Goal: Check status: Check status

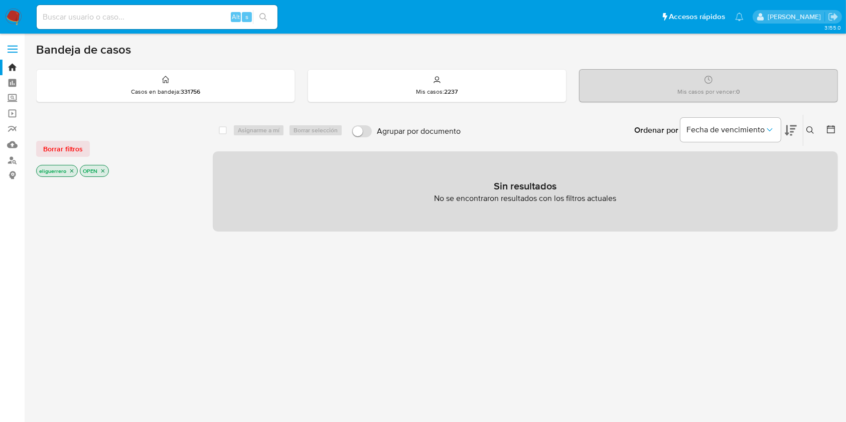
click at [175, 6] on div "Alt s" at bounding box center [157, 17] width 241 height 24
click at [175, 18] on input at bounding box center [157, 17] width 241 height 13
click at [155, 10] on div "Alt s" at bounding box center [157, 17] width 241 height 24
drag, startPoint x: 151, startPoint y: 11, endPoint x: 148, endPoint y: 26, distance: 15.8
click at [150, 18] on input at bounding box center [157, 17] width 241 height 13
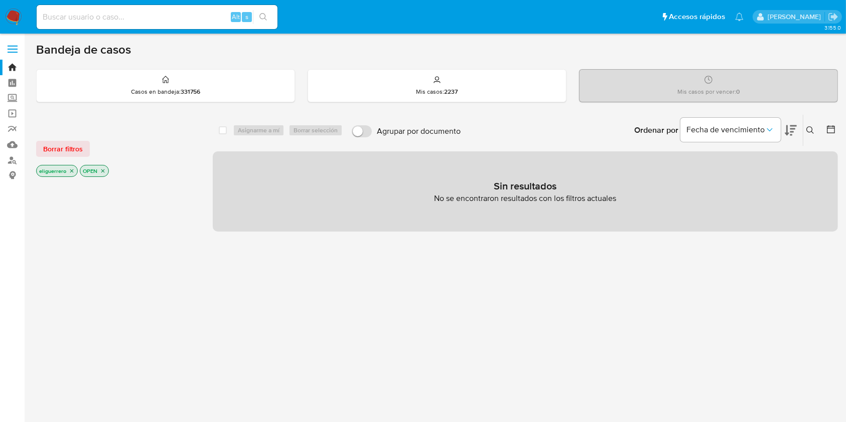
click at [183, 9] on div "Alt s" at bounding box center [157, 17] width 241 height 24
click at [187, 19] on input at bounding box center [157, 17] width 241 height 13
paste input "243227307"
type input "243227307"
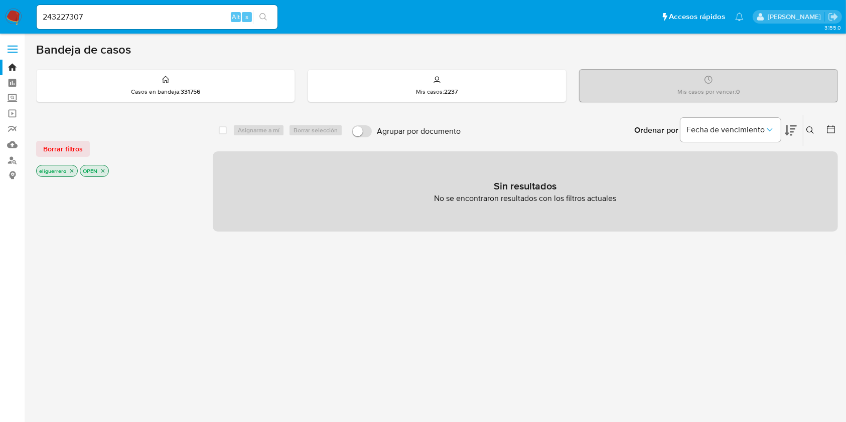
click at [266, 22] on button "search-icon" at bounding box center [263, 17] width 21 height 14
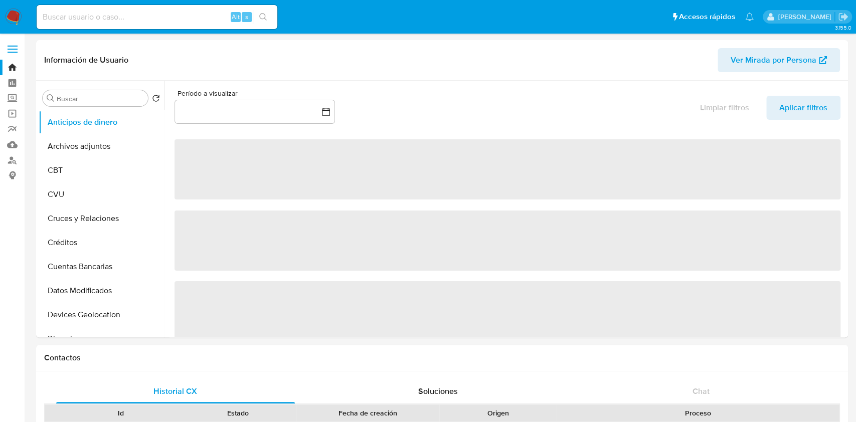
select select "10"
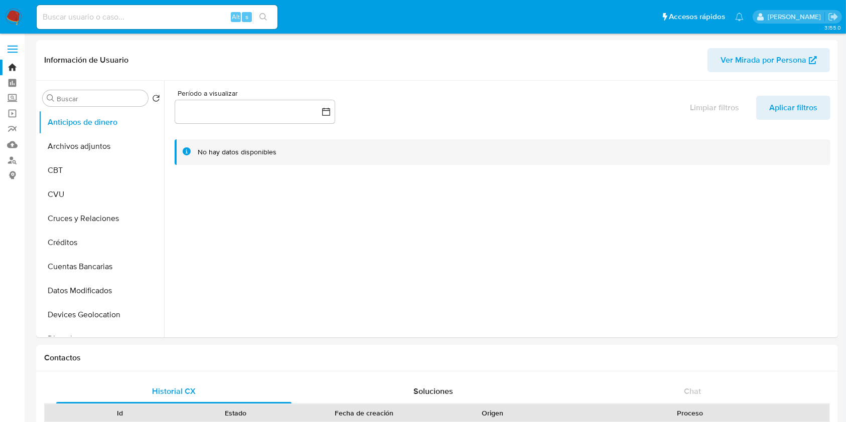
click at [121, 16] on input at bounding box center [157, 17] width 241 height 13
paste input "243227307"
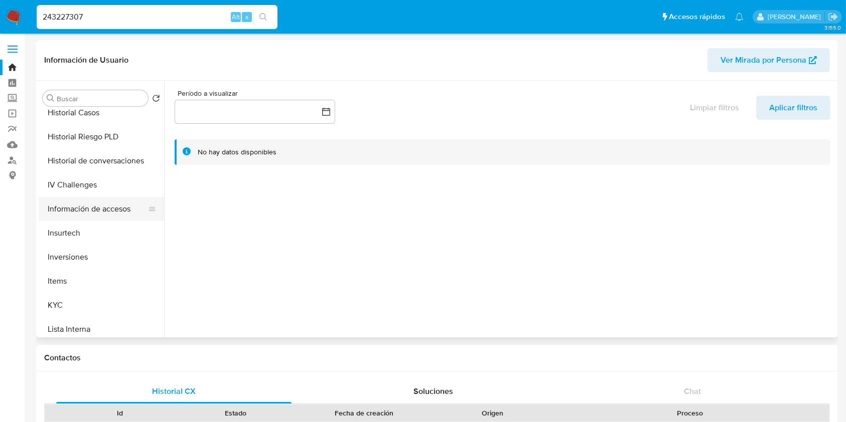
scroll to position [468, 0]
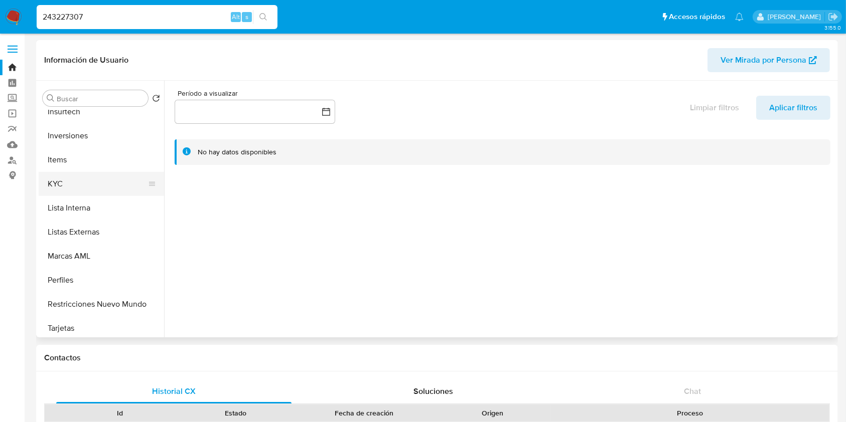
click at [74, 182] on button "KYC" at bounding box center [97, 184] width 117 height 24
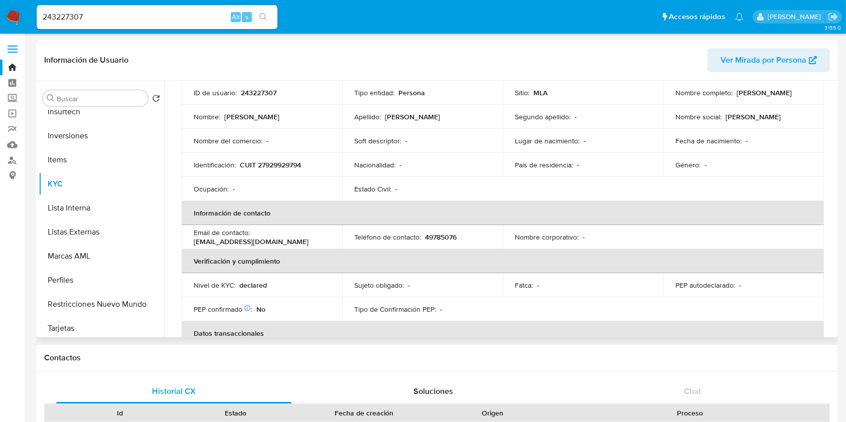
scroll to position [267, 0]
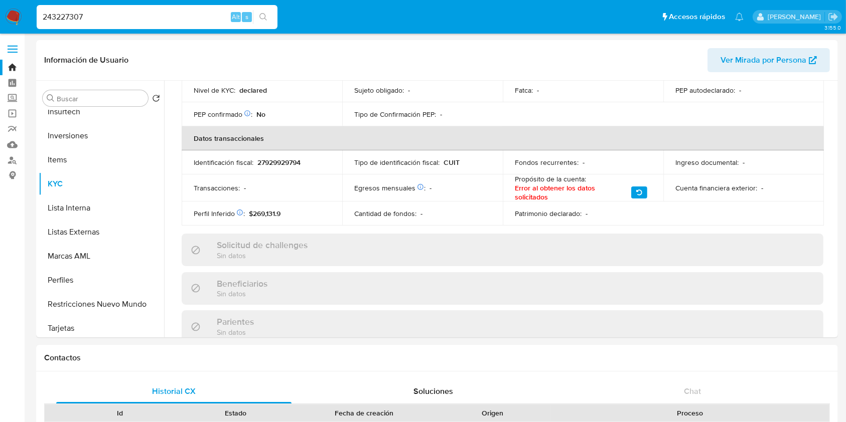
drag, startPoint x: 84, startPoint y: 12, endPoint x: 32, endPoint y: 13, distance: 52.2
click at [32, 13] on ul "Pausado Ver notificaciones 243227307 Alt s Accesos rápidos Presiona las siguien…" at bounding box center [390, 16] width 717 height 25
paste input "409078816"
type input "409078816"
click at [265, 20] on icon "search-icon" at bounding box center [263, 17] width 8 height 8
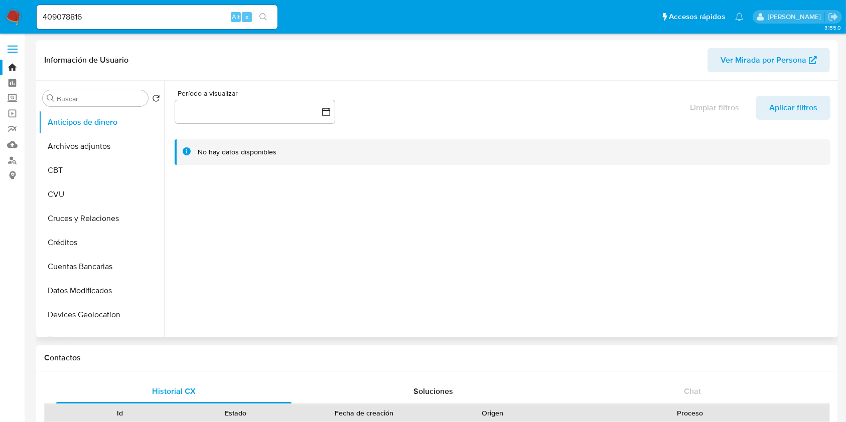
select select "10"
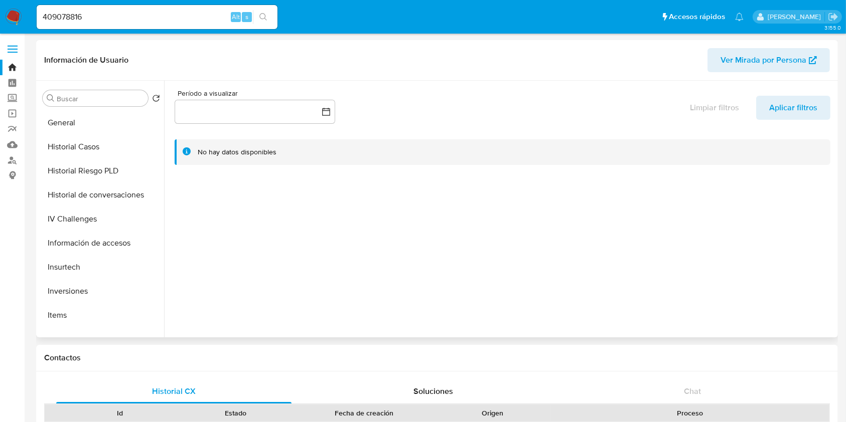
scroll to position [334, 0]
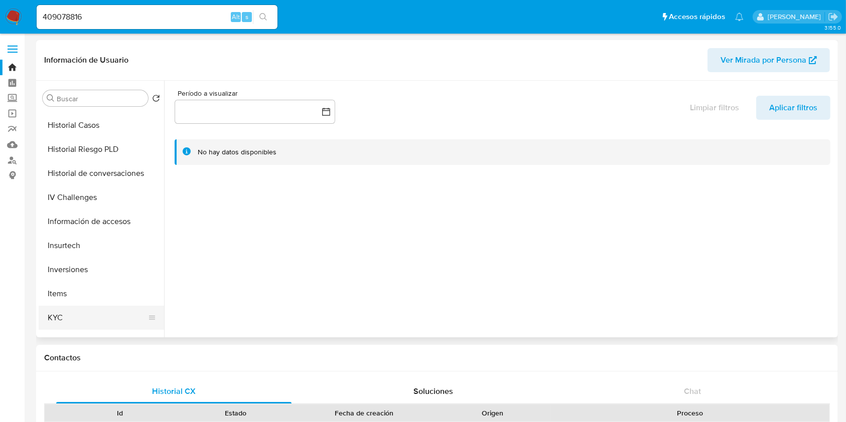
click at [90, 315] on button "KYC" at bounding box center [97, 318] width 117 height 24
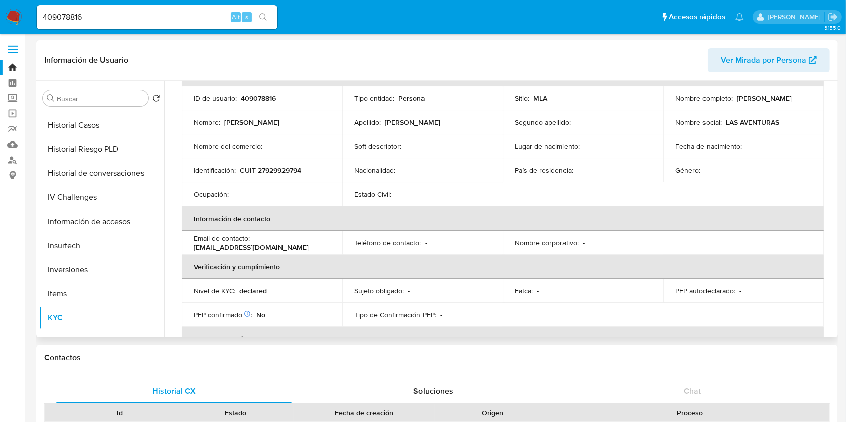
scroll to position [133, 0]
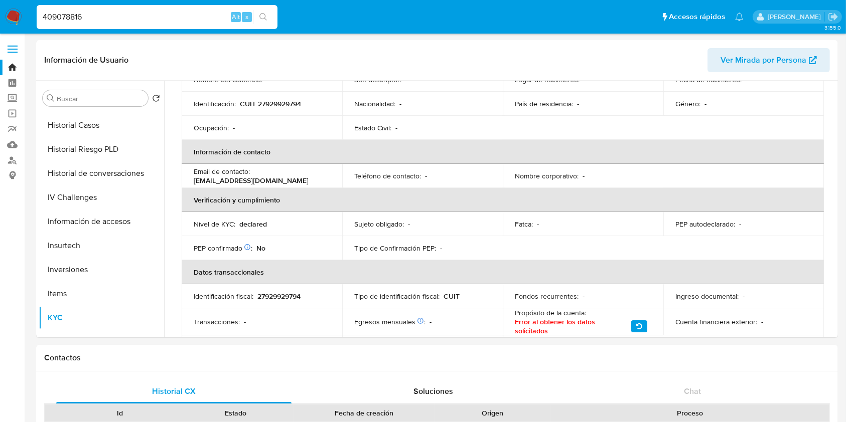
drag, startPoint x: 112, startPoint y: 19, endPoint x: 0, endPoint y: 1, distance: 113.8
click at [0, 1] on nav "Pausado Ver notificaciones 409078816 Alt s Accesos rápidos Presiona las siguien…" at bounding box center [423, 17] width 846 height 34
paste input "219065021"
type input "219065021"
click at [268, 19] on button "search-icon" at bounding box center [263, 17] width 21 height 14
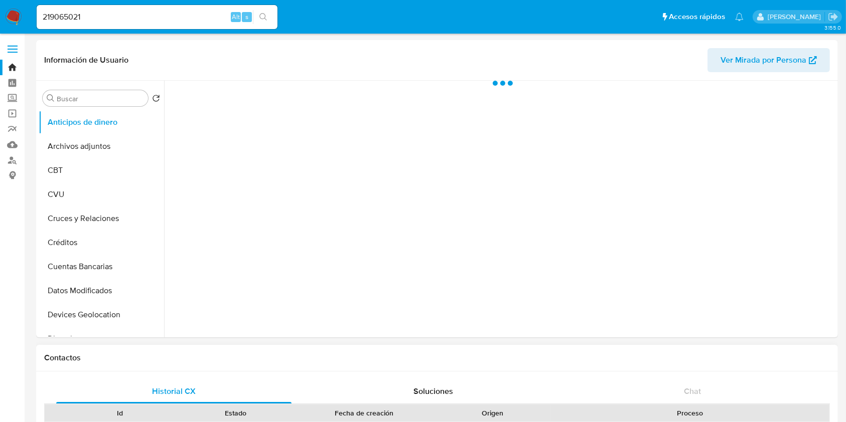
select select "10"
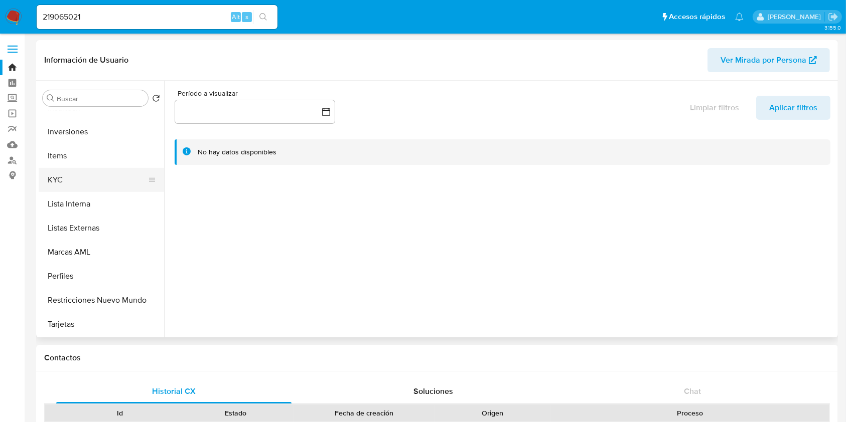
click at [93, 181] on button "KYC" at bounding box center [97, 180] width 117 height 24
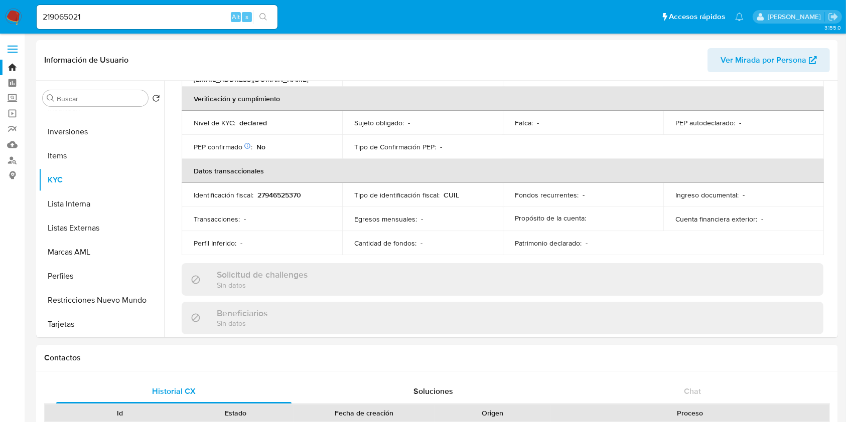
scroll to position [267, 0]
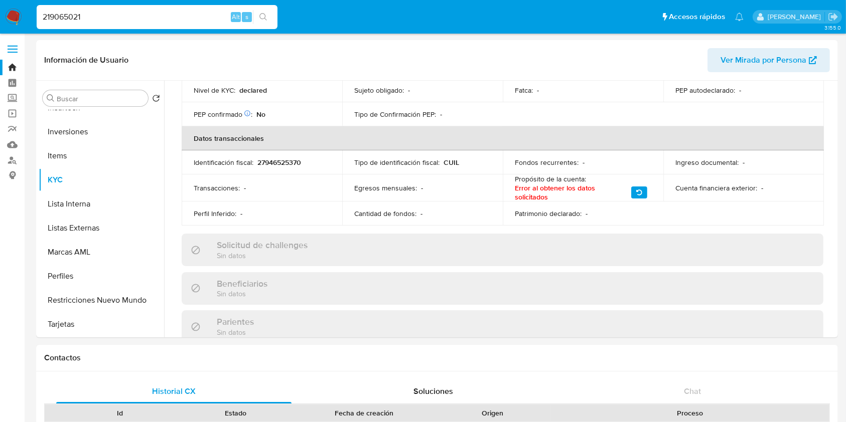
drag, startPoint x: 160, startPoint y: 13, endPoint x: 0, endPoint y: 5, distance: 160.7
click at [0, 5] on nav "Pausado Ver notificaciones 219065021 Alt s Accesos rápidos Presiona las siguien…" at bounding box center [423, 17] width 846 height 34
paste input "541289379"
click at [275, 15] on input "2541289379" at bounding box center [157, 17] width 241 height 13
type input "2541289379"
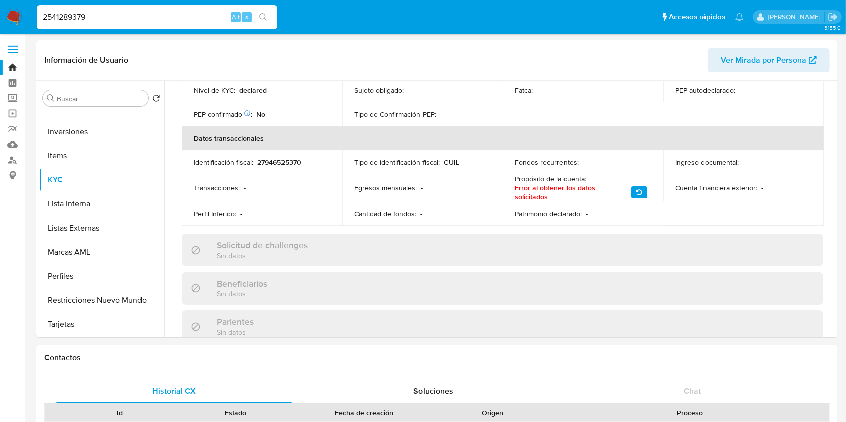
click at [262, 17] on icon "search-icon" at bounding box center [263, 17] width 8 height 8
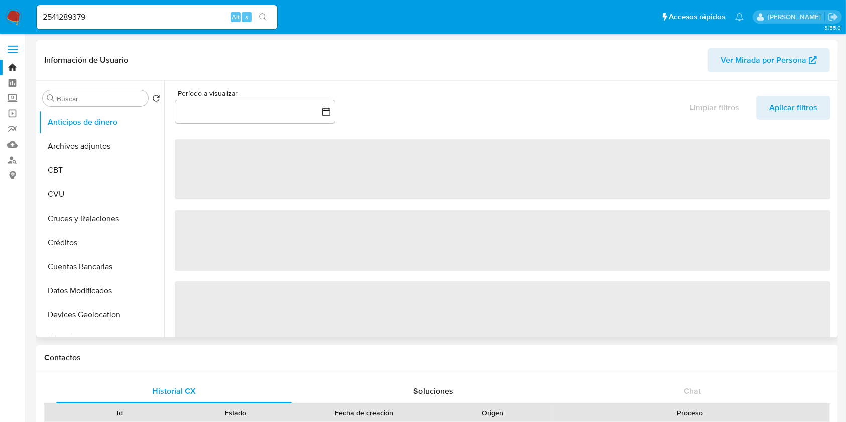
select select "10"
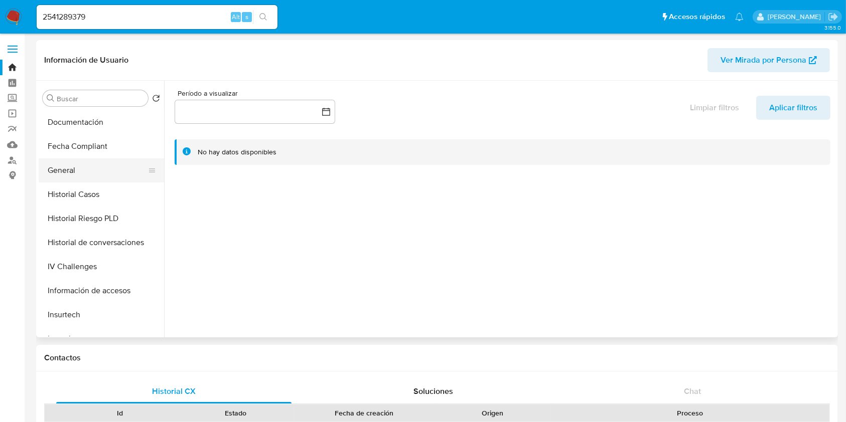
scroll to position [334, 0]
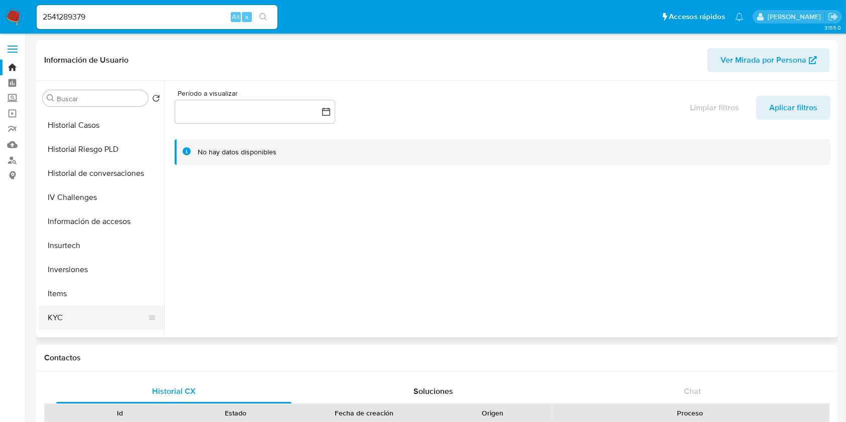
click at [95, 315] on button "KYC" at bounding box center [97, 318] width 117 height 24
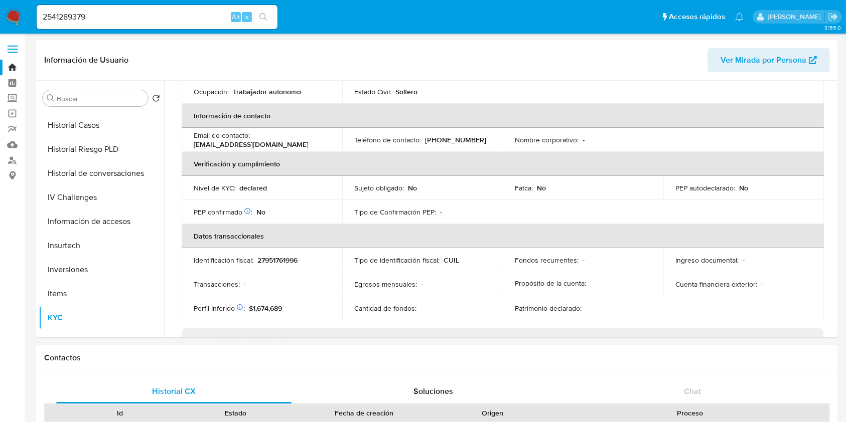
scroll to position [201, 0]
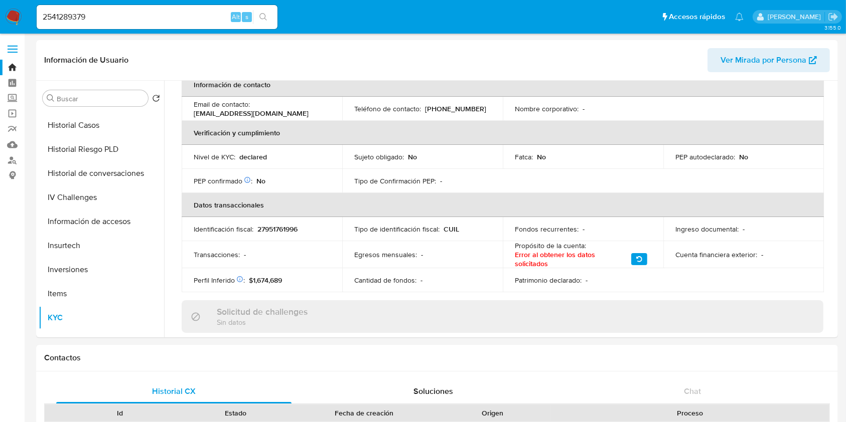
drag, startPoint x: 125, startPoint y: 10, endPoint x: 115, endPoint y: 14, distance: 11.3
click at [116, 13] on div "2541289379 Alt s" at bounding box center [157, 17] width 241 height 24
drag, startPoint x: 110, startPoint y: 17, endPoint x: 0, endPoint y: -1, distance: 111.6
click at [0, 0] on nav "Pausado Ver notificaciones 2541289379 Alt s Accesos rápidos Presiona las siguie…" at bounding box center [423, 17] width 846 height 34
paste input "352851243"
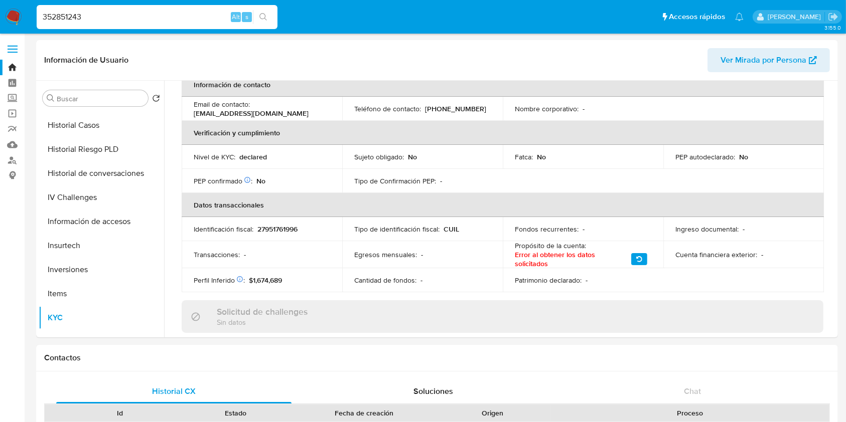
type input "352851243"
click at [262, 10] on button "search-icon" at bounding box center [263, 17] width 21 height 14
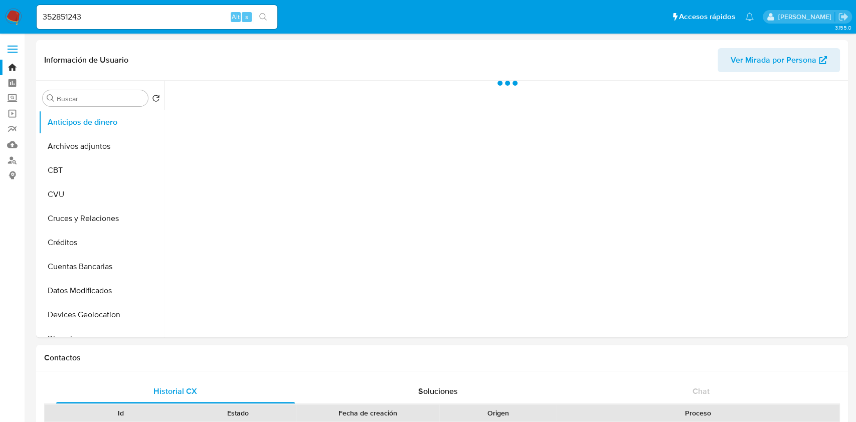
select select "10"
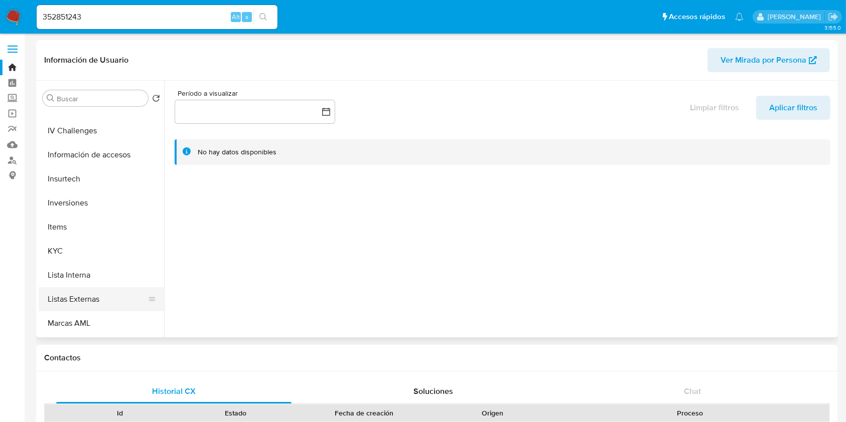
scroll to position [401, 0]
click at [74, 251] on button "KYC" at bounding box center [97, 251] width 117 height 24
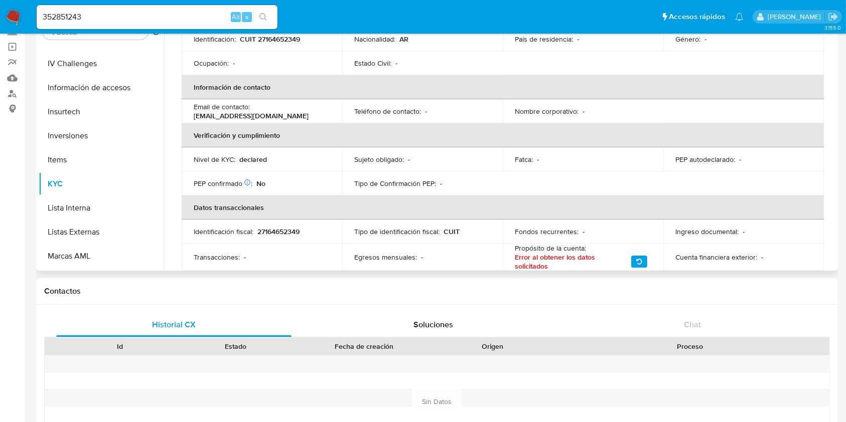
scroll to position [133, 0]
